Goal: Information Seeking & Learning: Learn about a topic

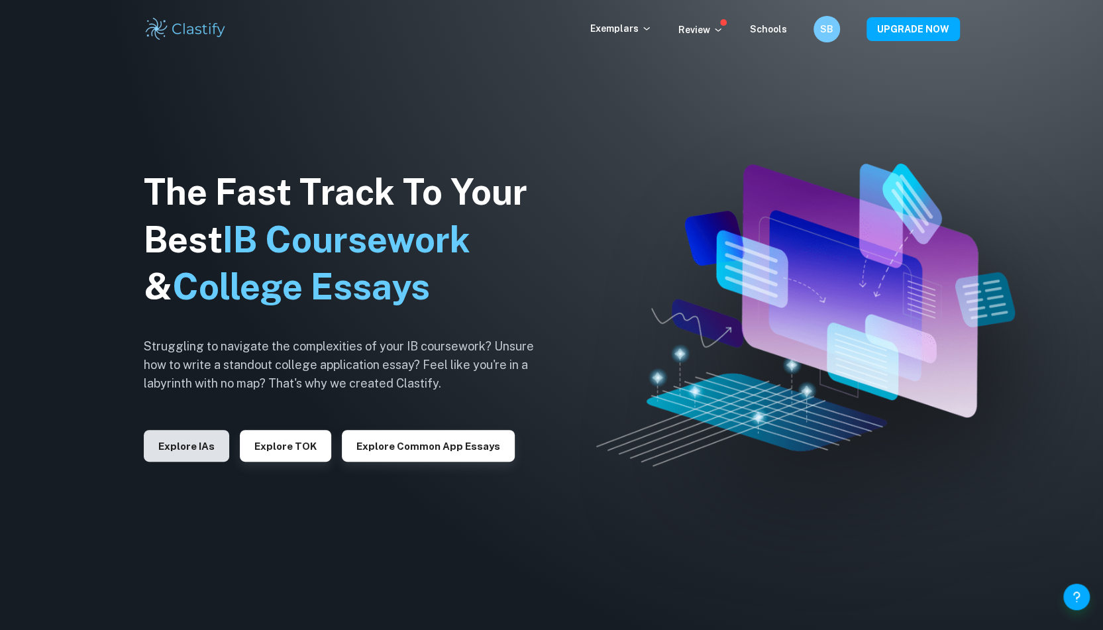
drag, startPoint x: 156, startPoint y: 421, endPoint x: 166, endPoint y: 447, distance: 28.3
click at [156, 421] on div "Explore IAs" at bounding box center [186, 440] width 85 height 42
click at [167, 450] on button "Explore IAs" at bounding box center [186, 446] width 85 height 32
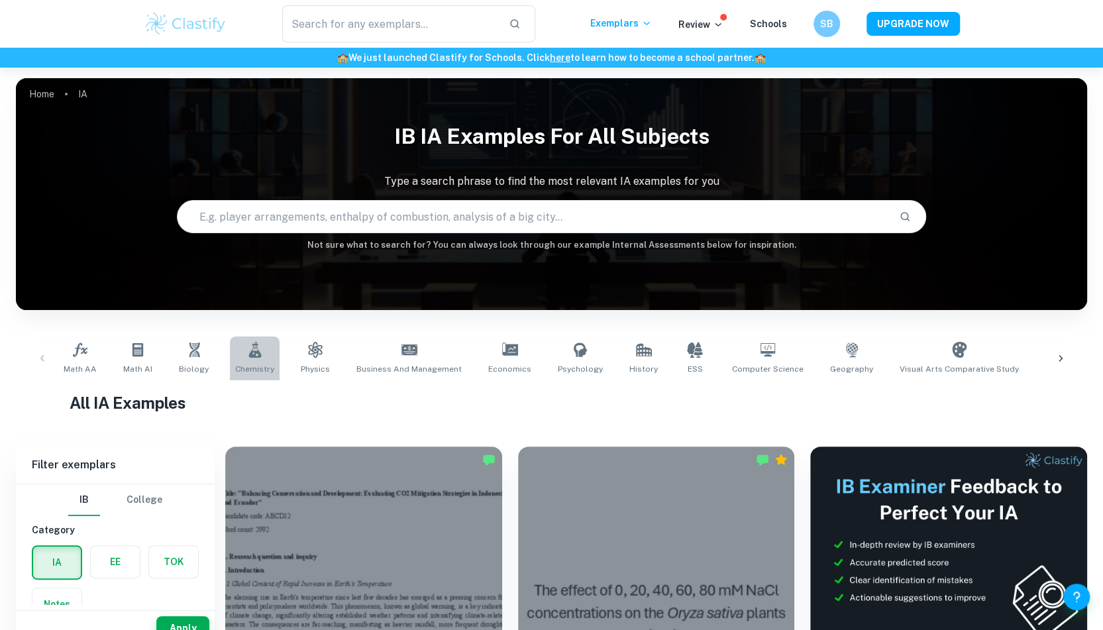
click at [274, 365] on link "Chemistry" at bounding box center [255, 359] width 50 height 44
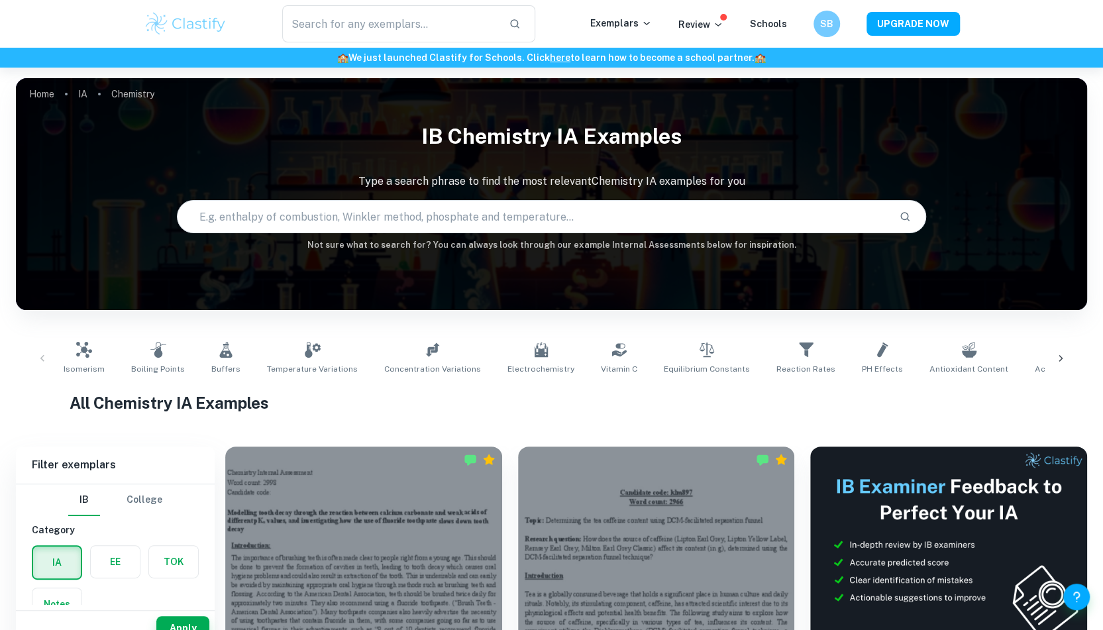
click at [371, 218] on input "text" at bounding box center [534, 216] width 712 height 37
type input "pH"
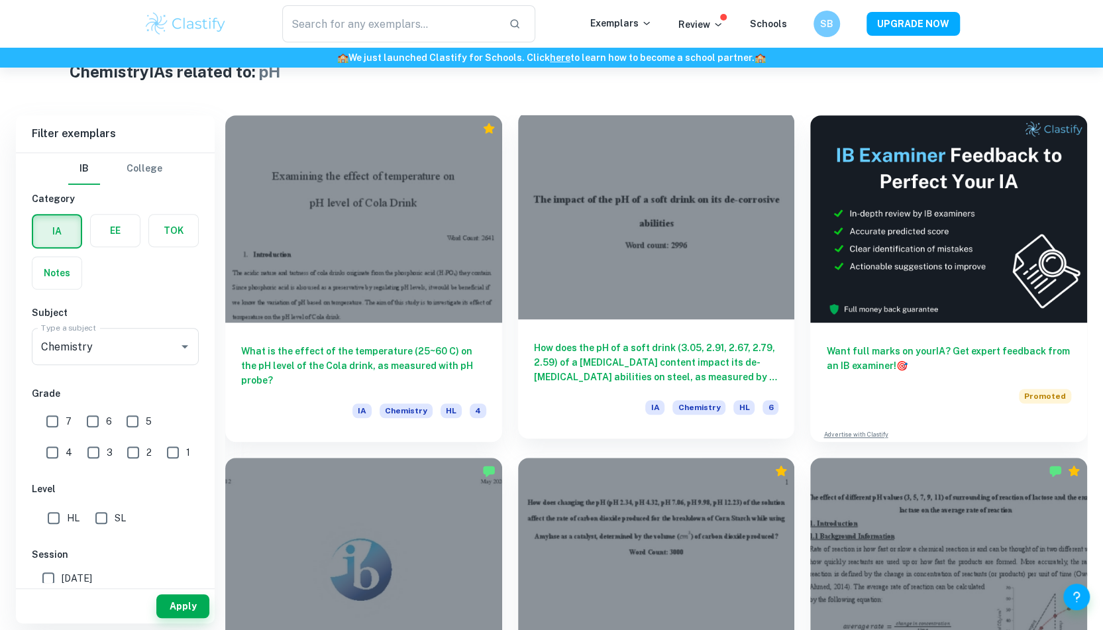
scroll to position [663, 0]
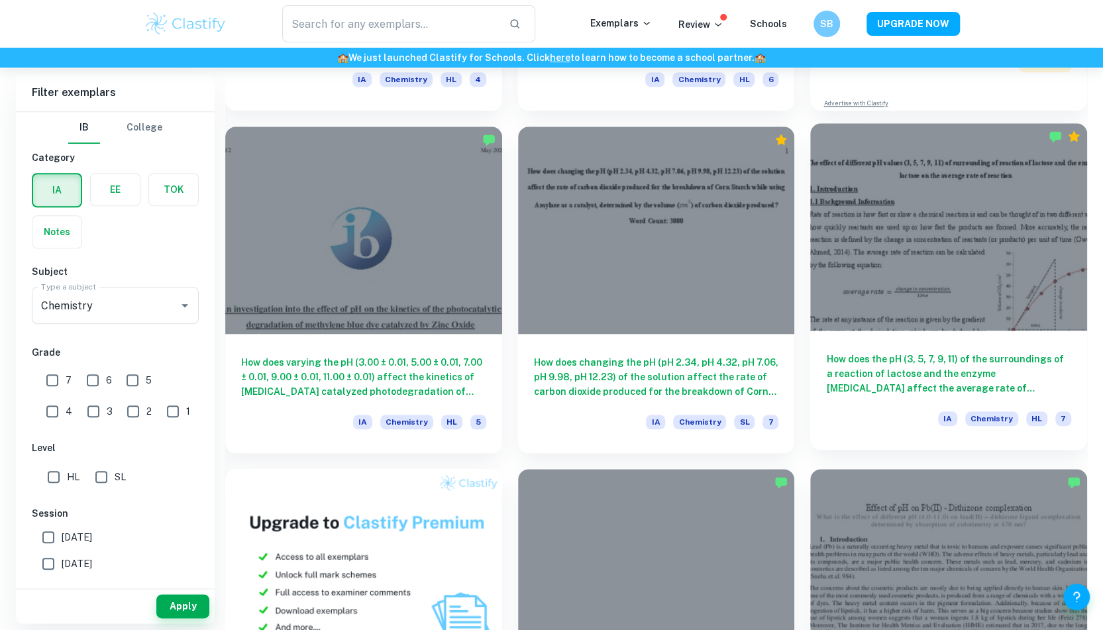
click at [922, 374] on h6 "How does the pH (3, 5, 7, 9, 11) of the surroundings of a reaction of lactose a…" at bounding box center [948, 374] width 245 height 44
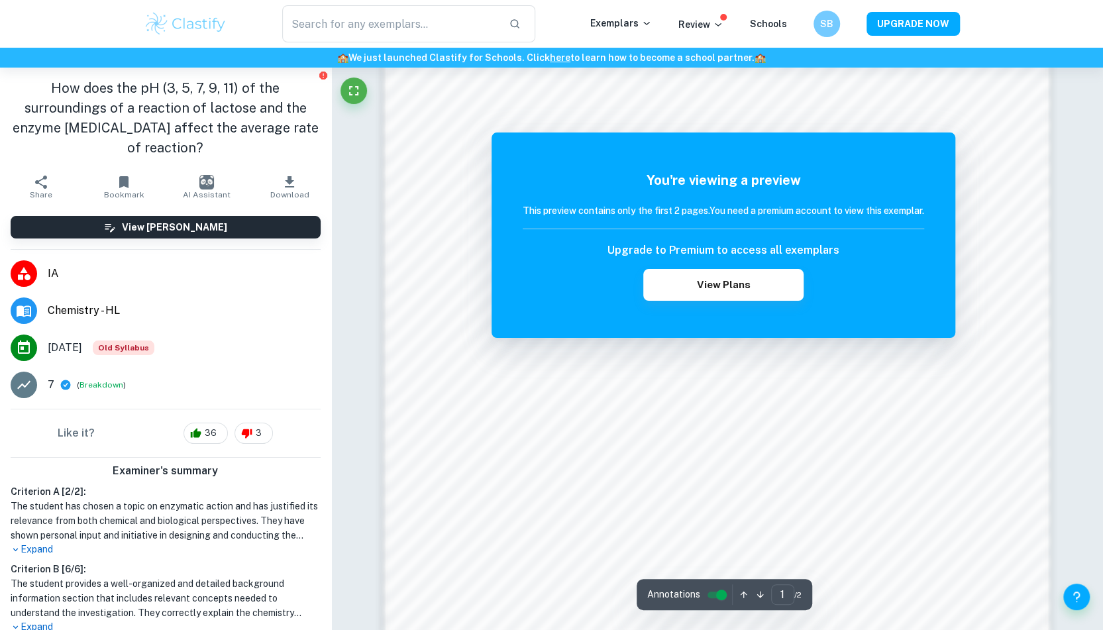
scroll to position [1419, 0]
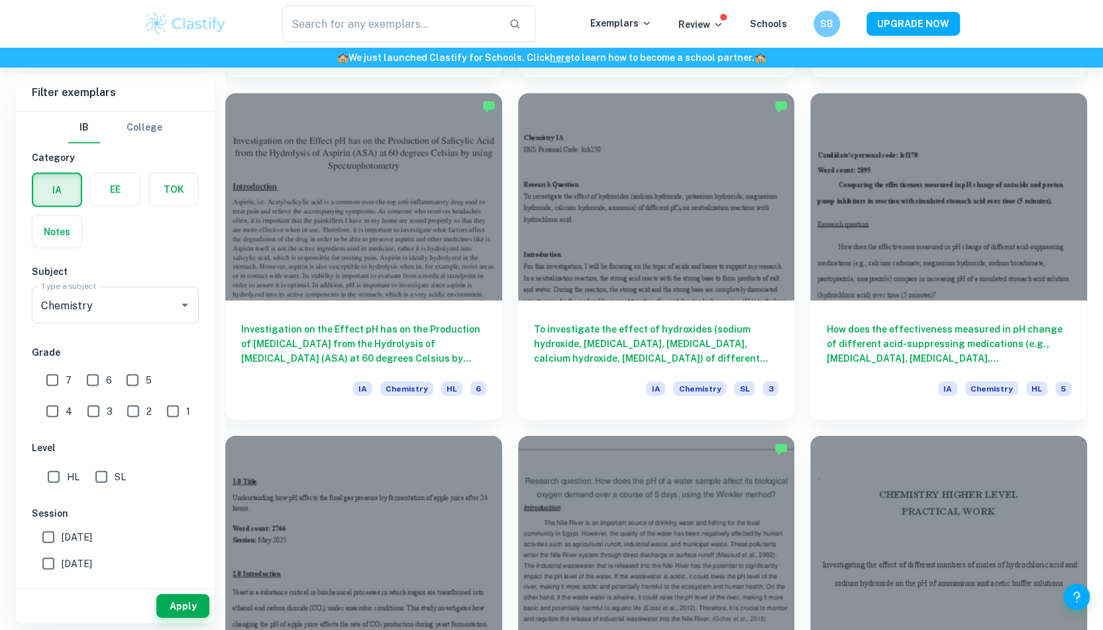
scroll to position [2055, 0]
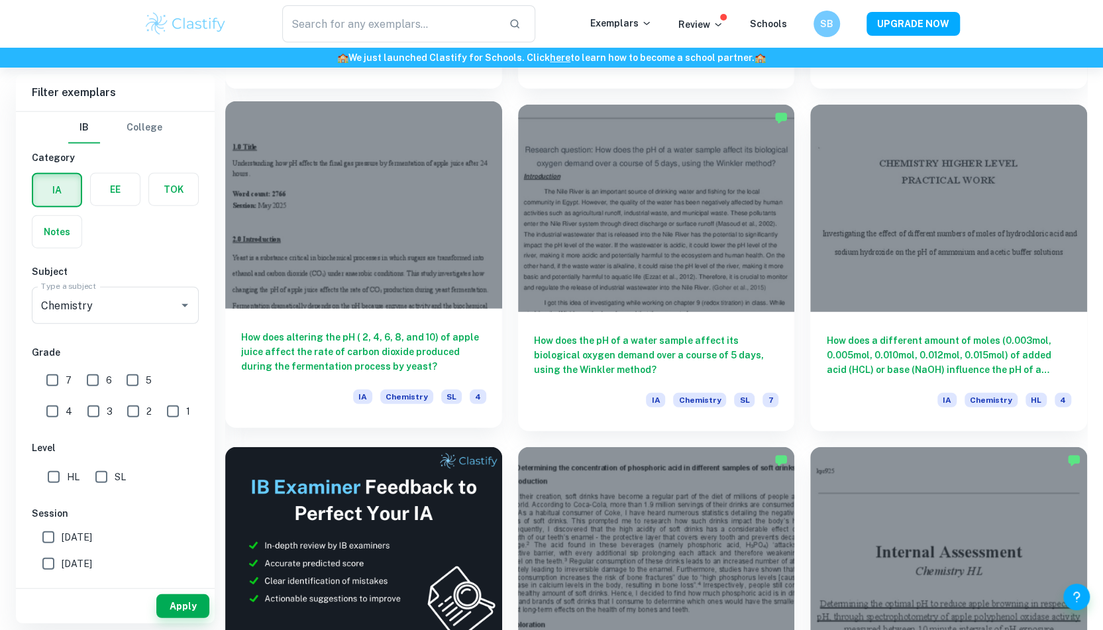
click at [403, 234] on div at bounding box center [363, 204] width 277 height 207
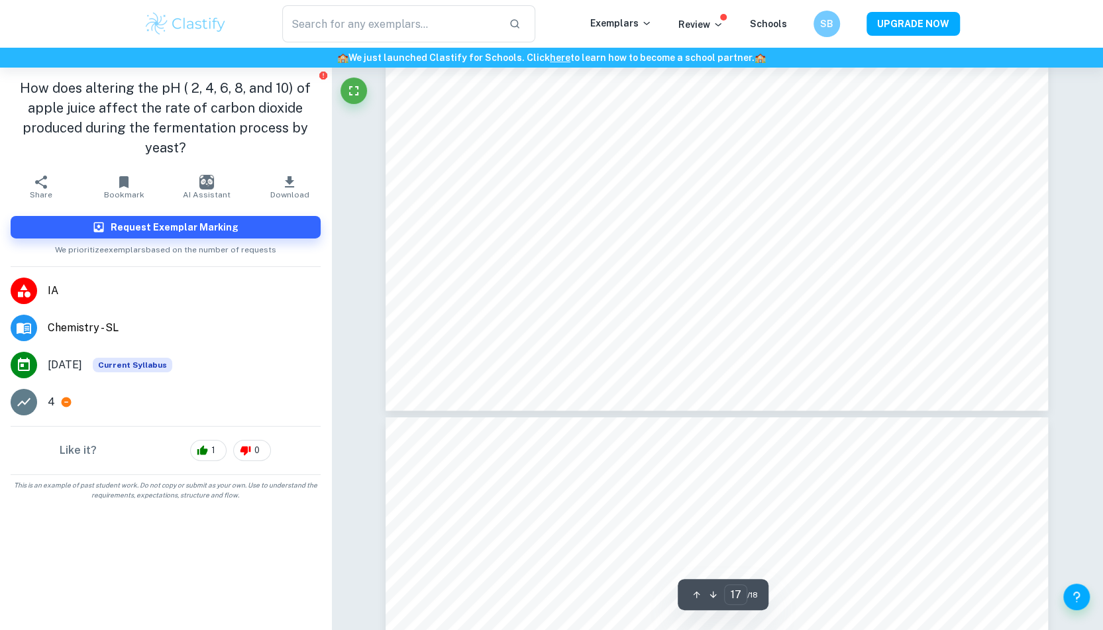
type input "18"
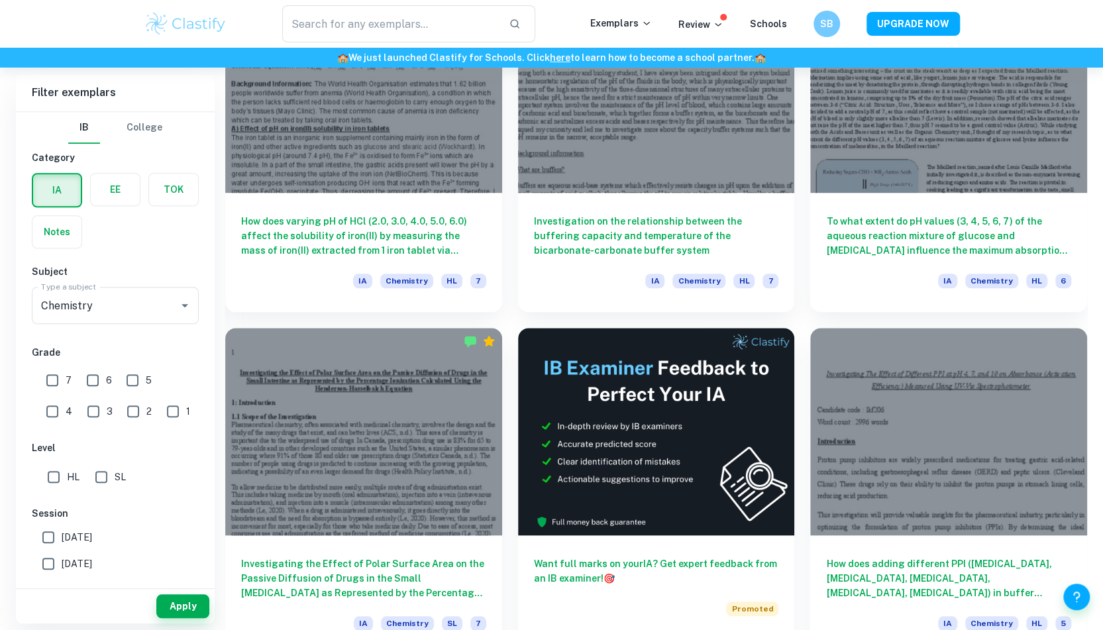
scroll to position [3844, 0]
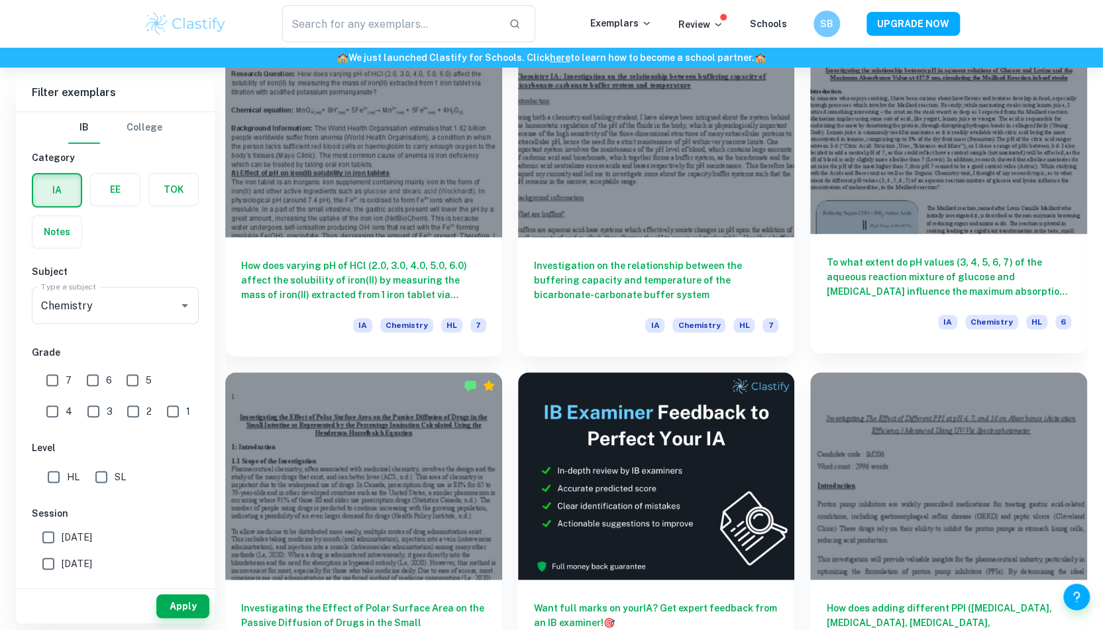
click at [954, 259] on h6 "To what extent do pH values (3, 4, 5, 6, 7) of the aqueous reaction mixture of …" at bounding box center [948, 277] width 245 height 44
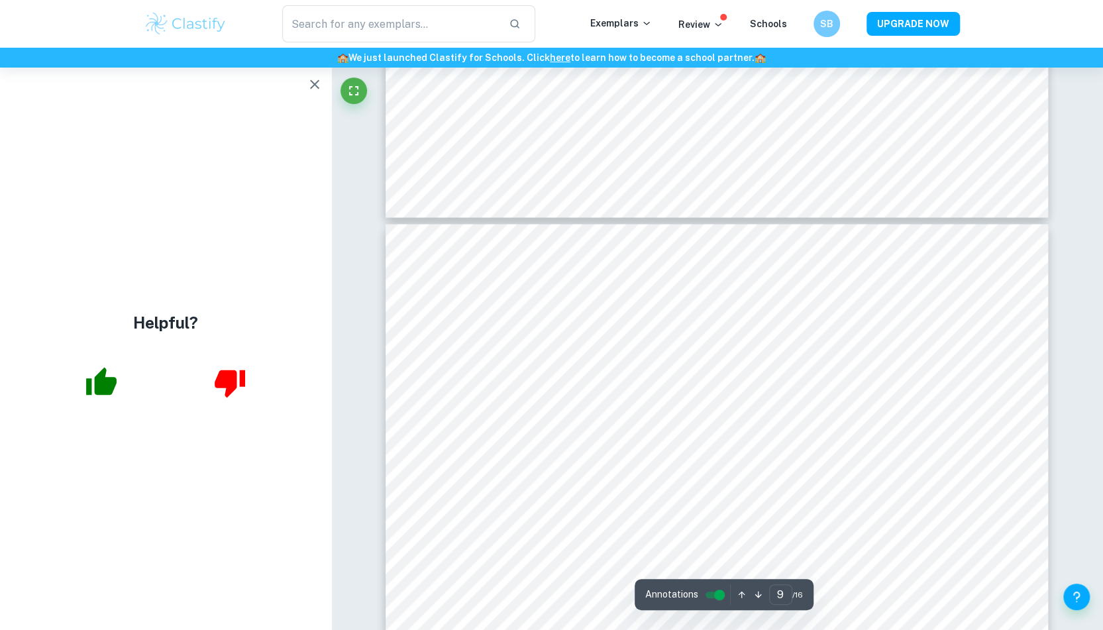
scroll to position [7685, 0]
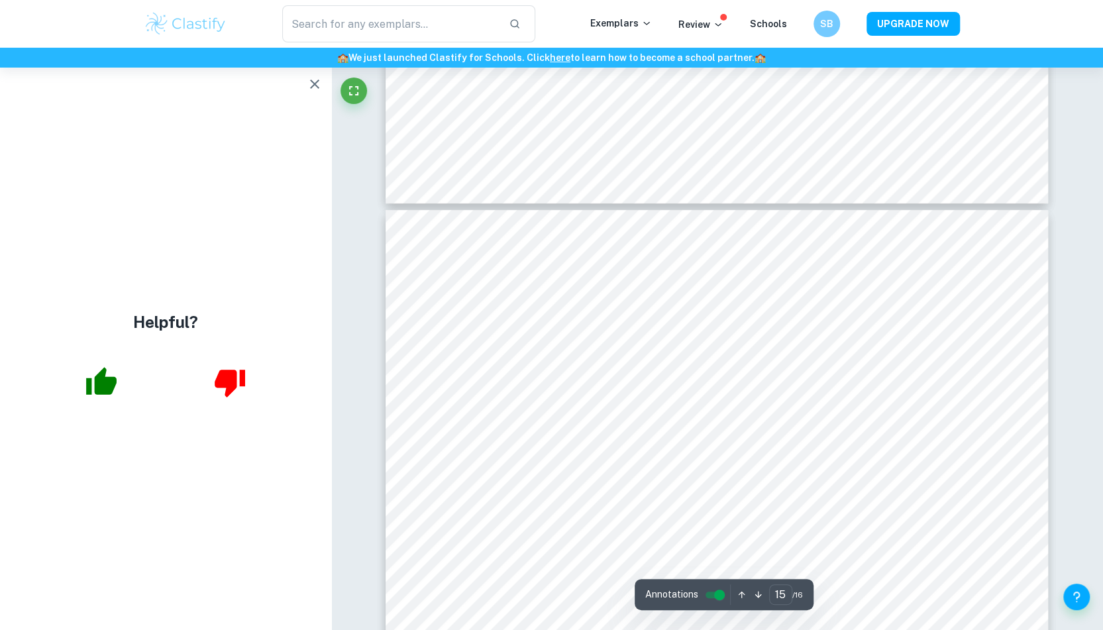
type input "16"
